Goal: Navigation & Orientation: Find specific page/section

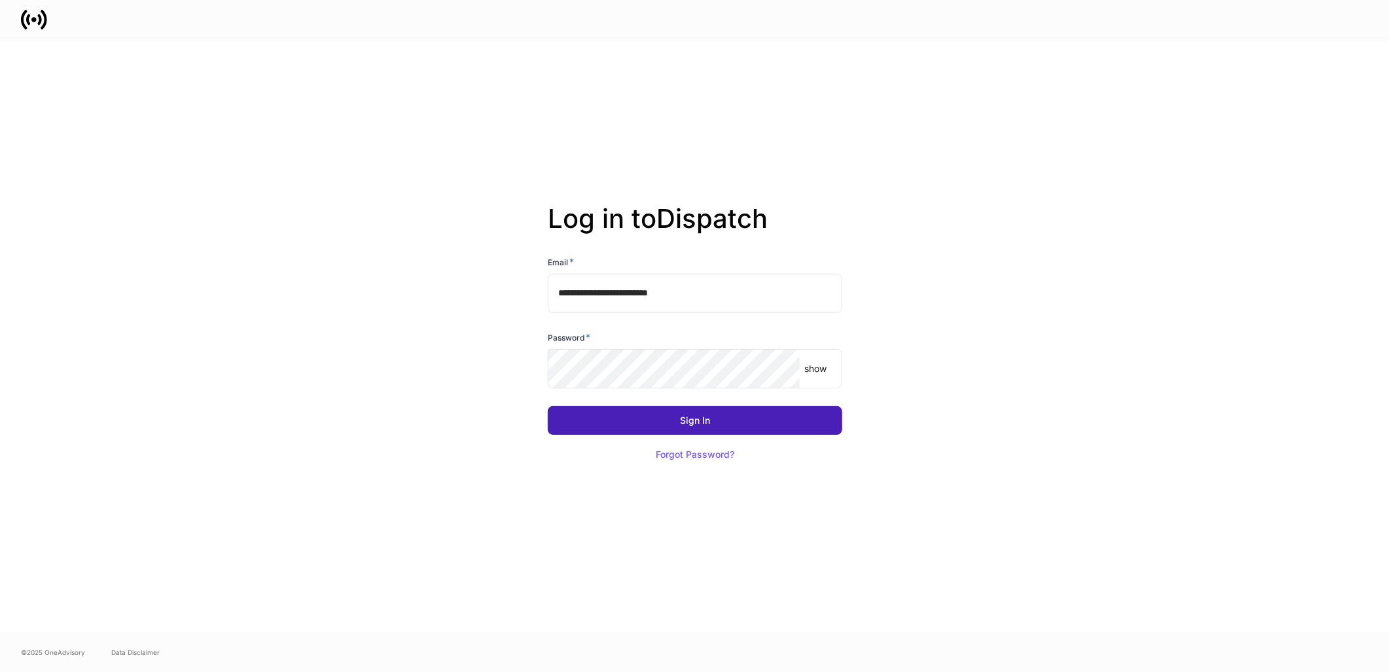
click at [697, 425] on button "Sign In" at bounding box center [695, 420] width 295 height 29
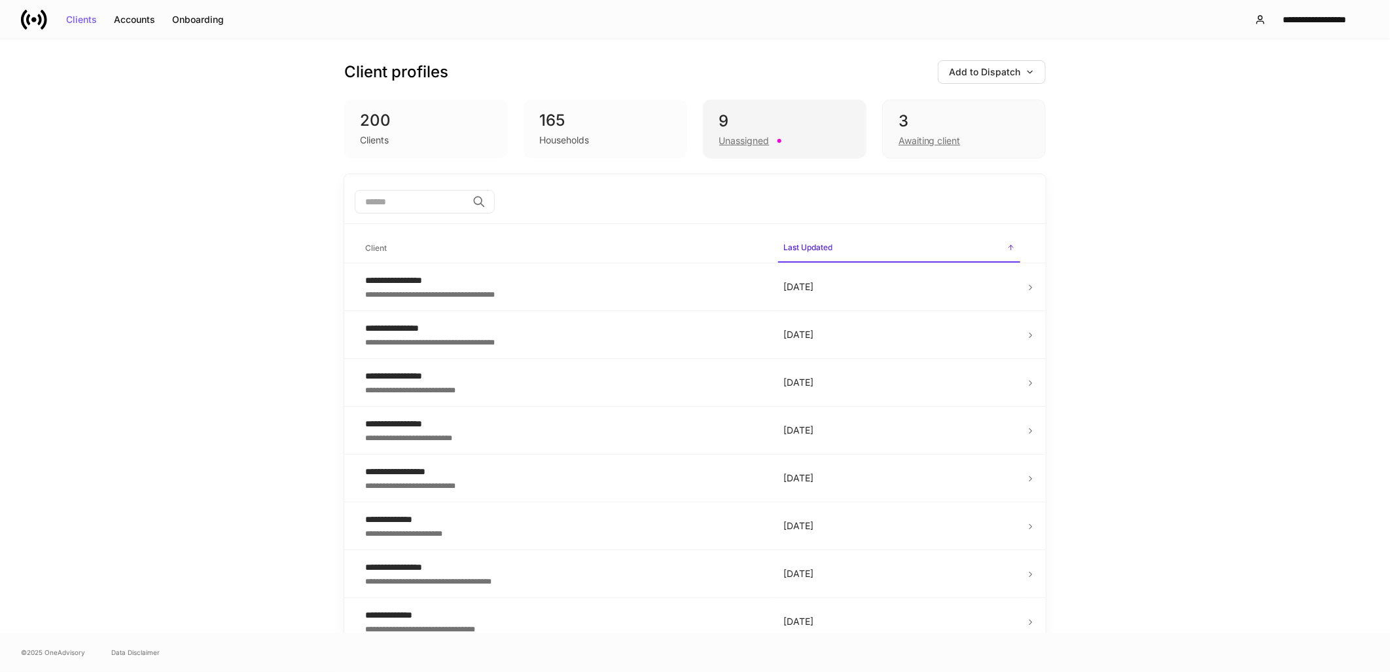
click at [742, 134] on div "Unassigned" at bounding box center [744, 140] width 50 height 13
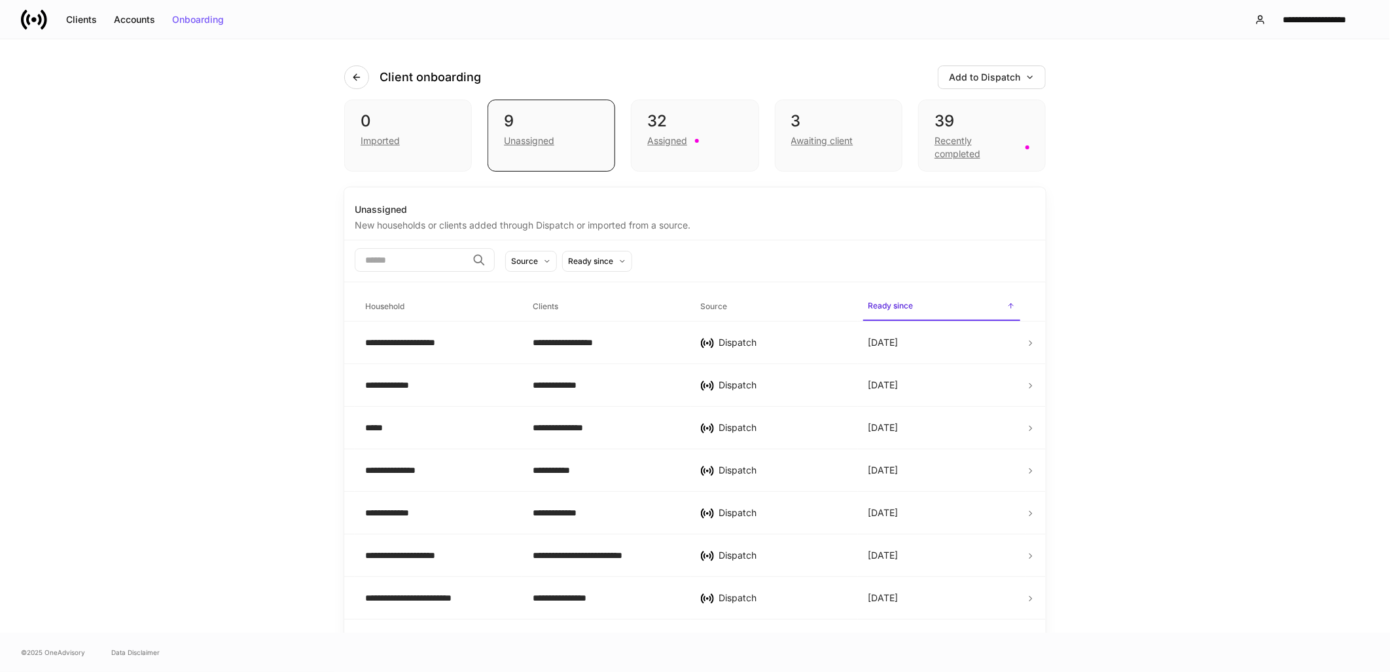
click at [742, 134] on div "32 Assigned" at bounding box center [695, 135] width 128 height 72
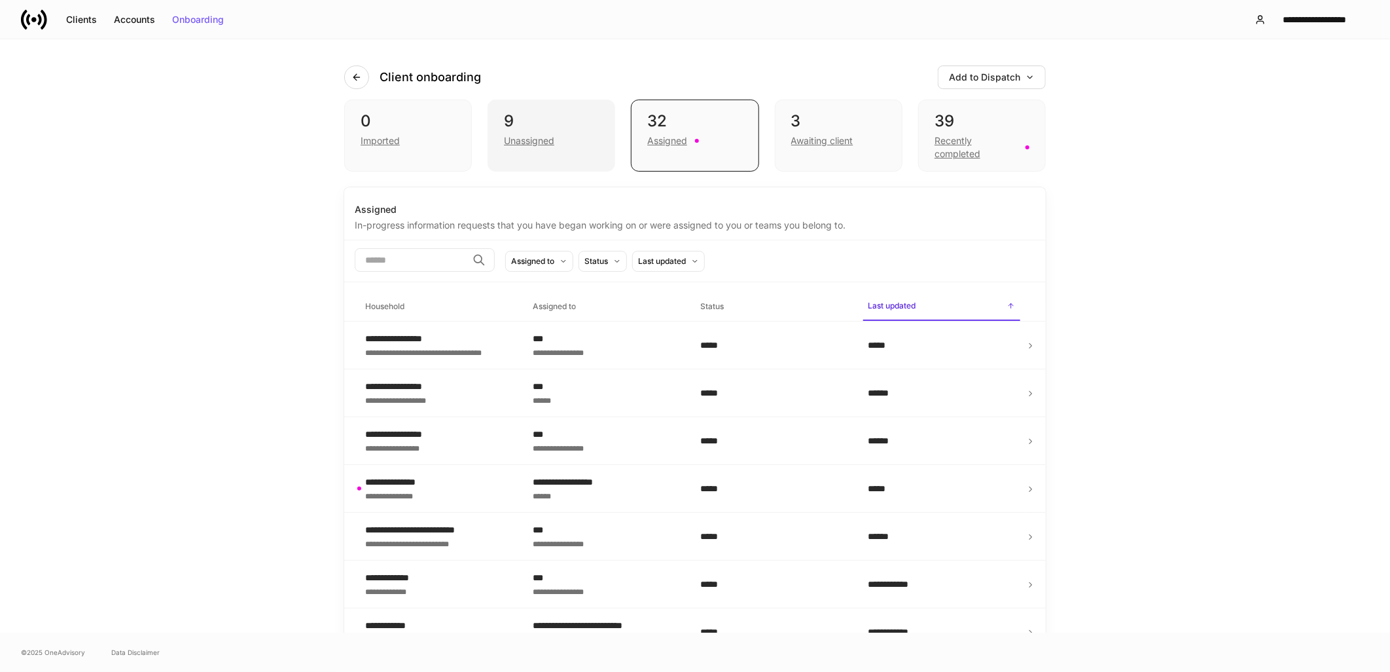
click at [496, 138] on div "9 Unassigned" at bounding box center [552, 135] width 128 height 72
